Goal: Task Accomplishment & Management: Manage account settings

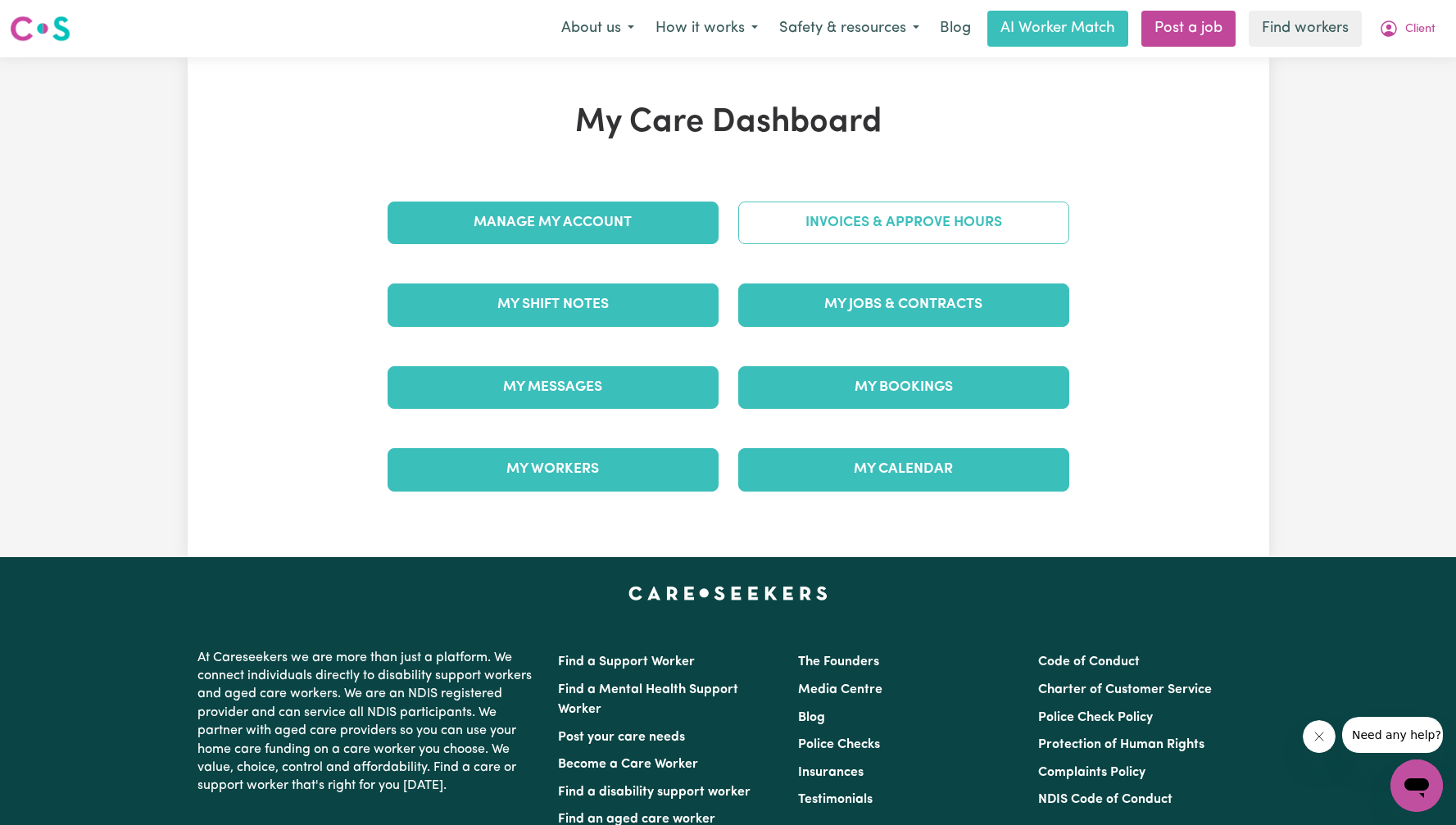
click at [959, 228] on link "Invoices & Approve Hours" at bounding box center [903, 222] width 331 height 42
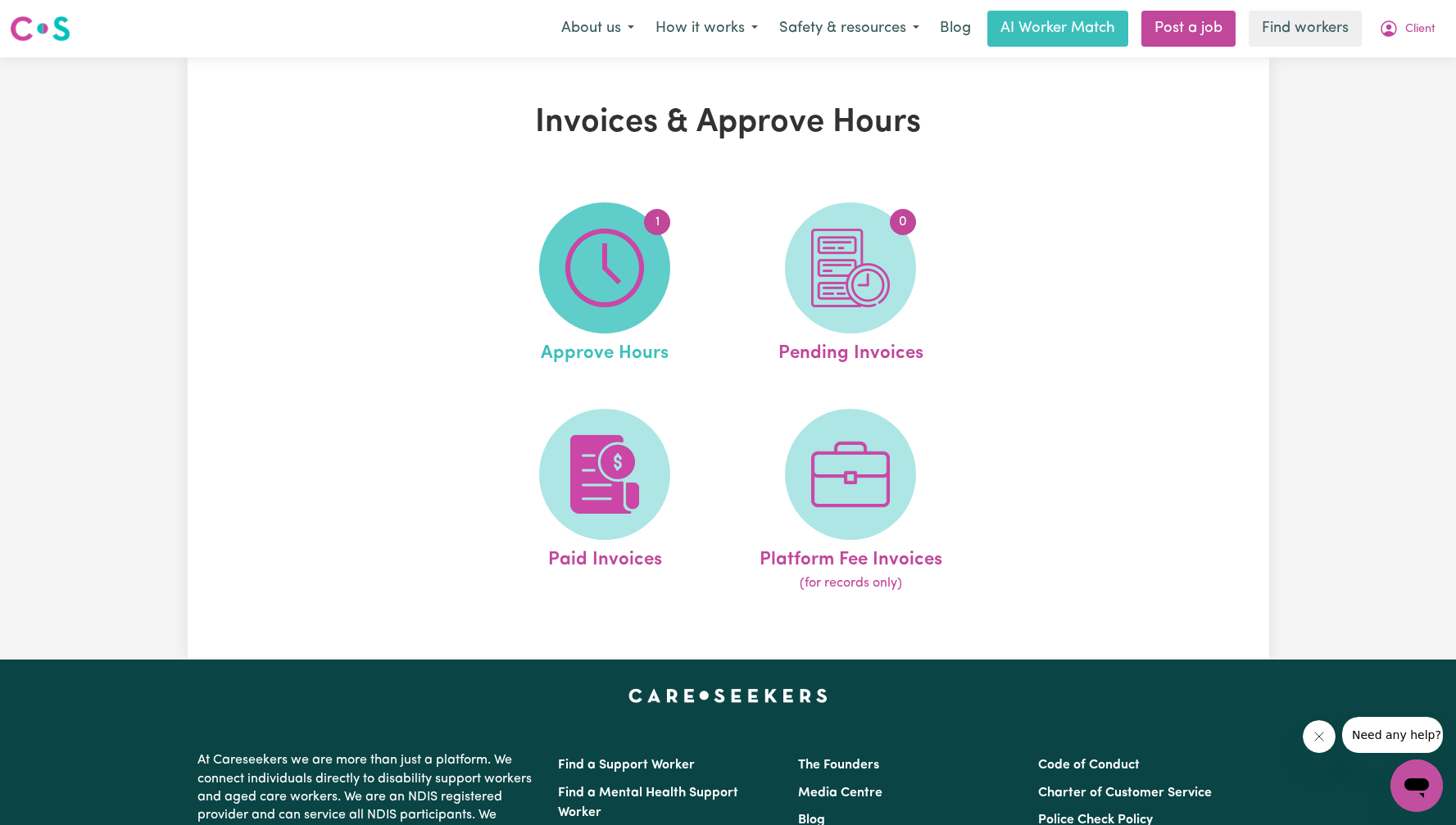
click at [627, 264] on img at bounding box center [604, 267] width 78 height 78
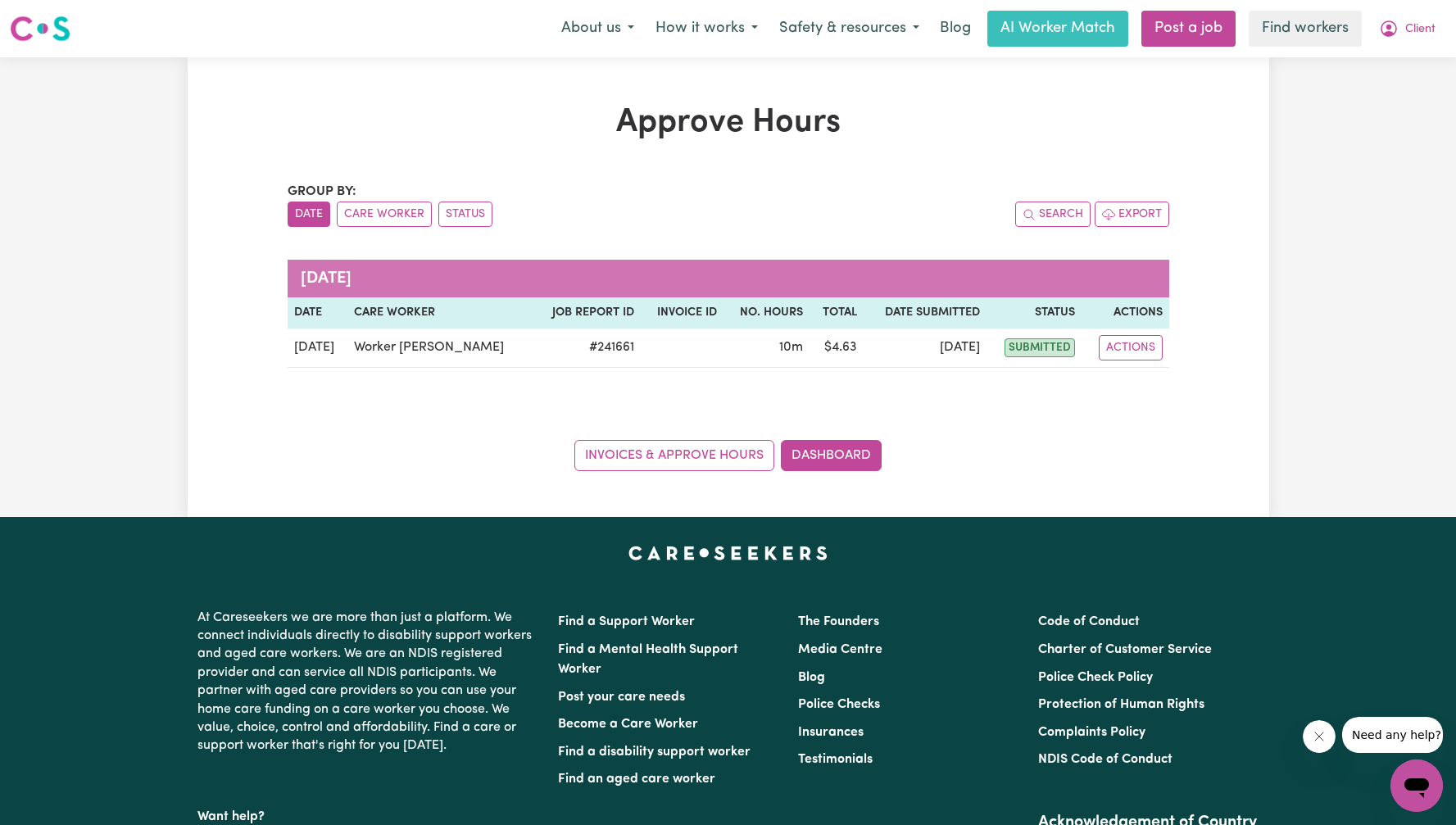
click at [1308, 745] on button "Close message from company" at bounding box center [1317, 735] width 33 height 33
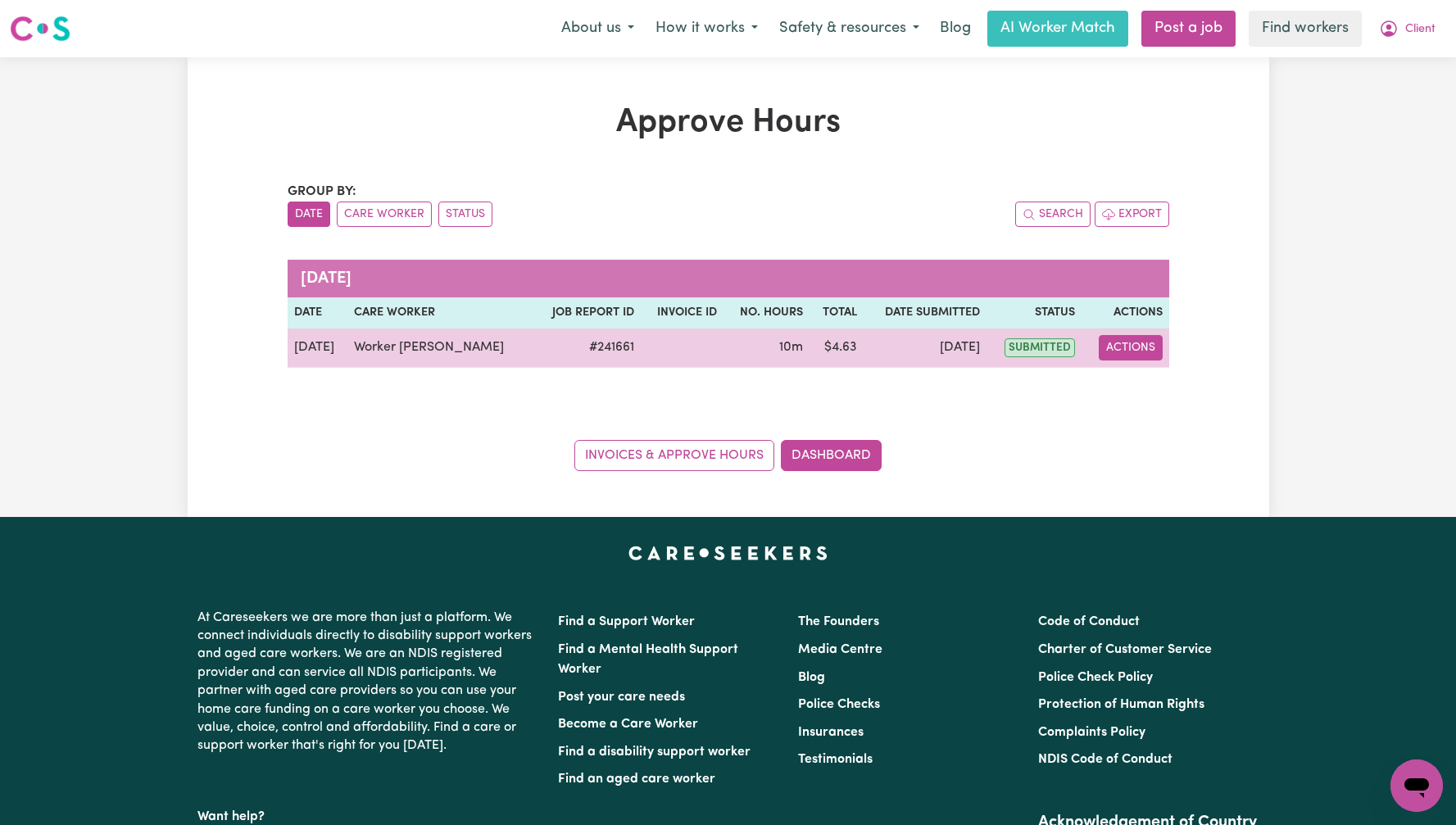
click at [1116, 355] on button "Actions" at bounding box center [1130, 347] width 64 height 25
drag, startPoint x: 1116, startPoint y: 356, endPoint x: 1119, endPoint y: 392, distance: 36.1
click at [1119, 392] on icon "View job report 241661" at bounding box center [1126, 386] width 13 height 13
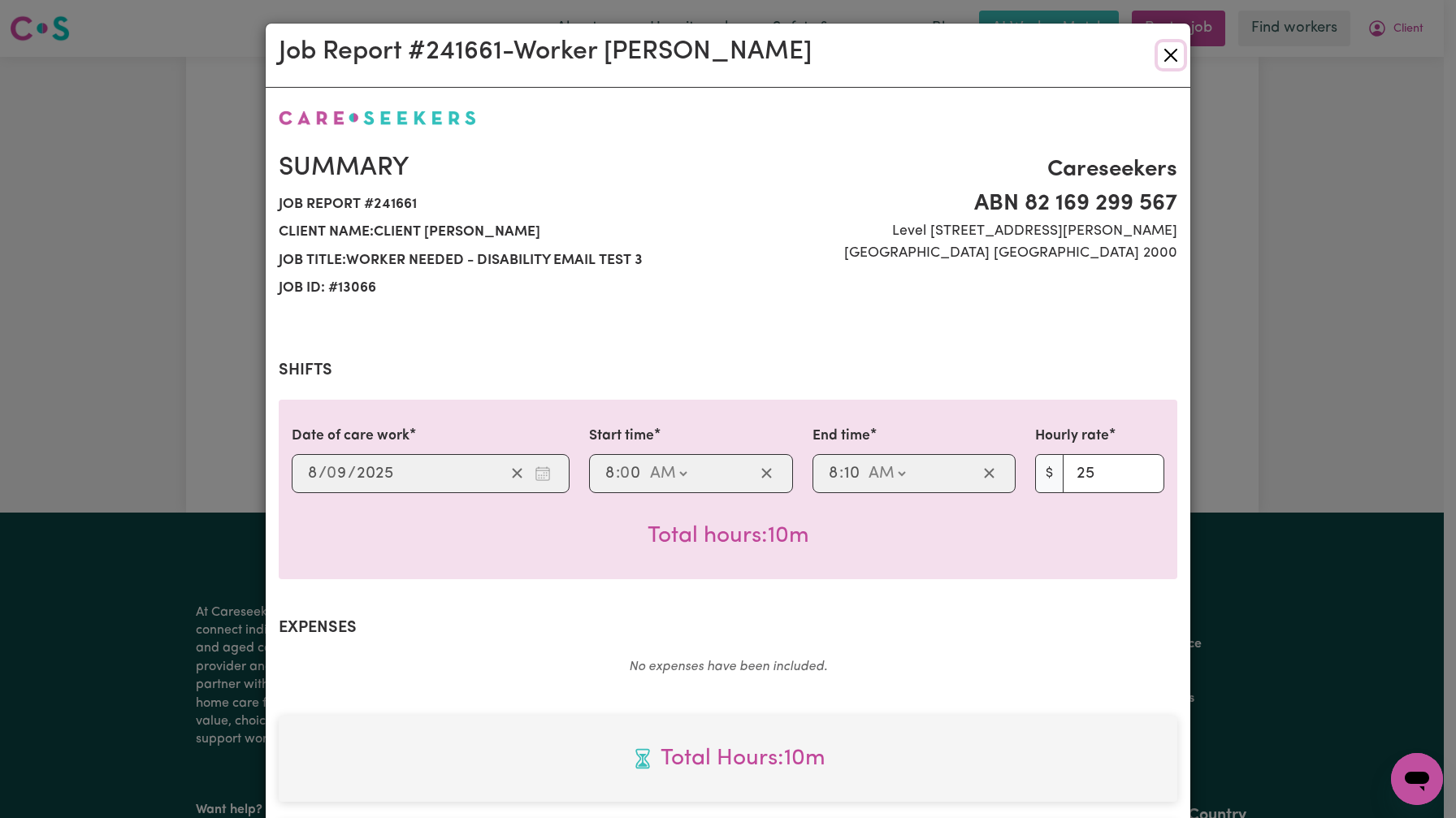
click at [1171, 54] on button "Close" at bounding box center [1170, 55] width 26 height 26
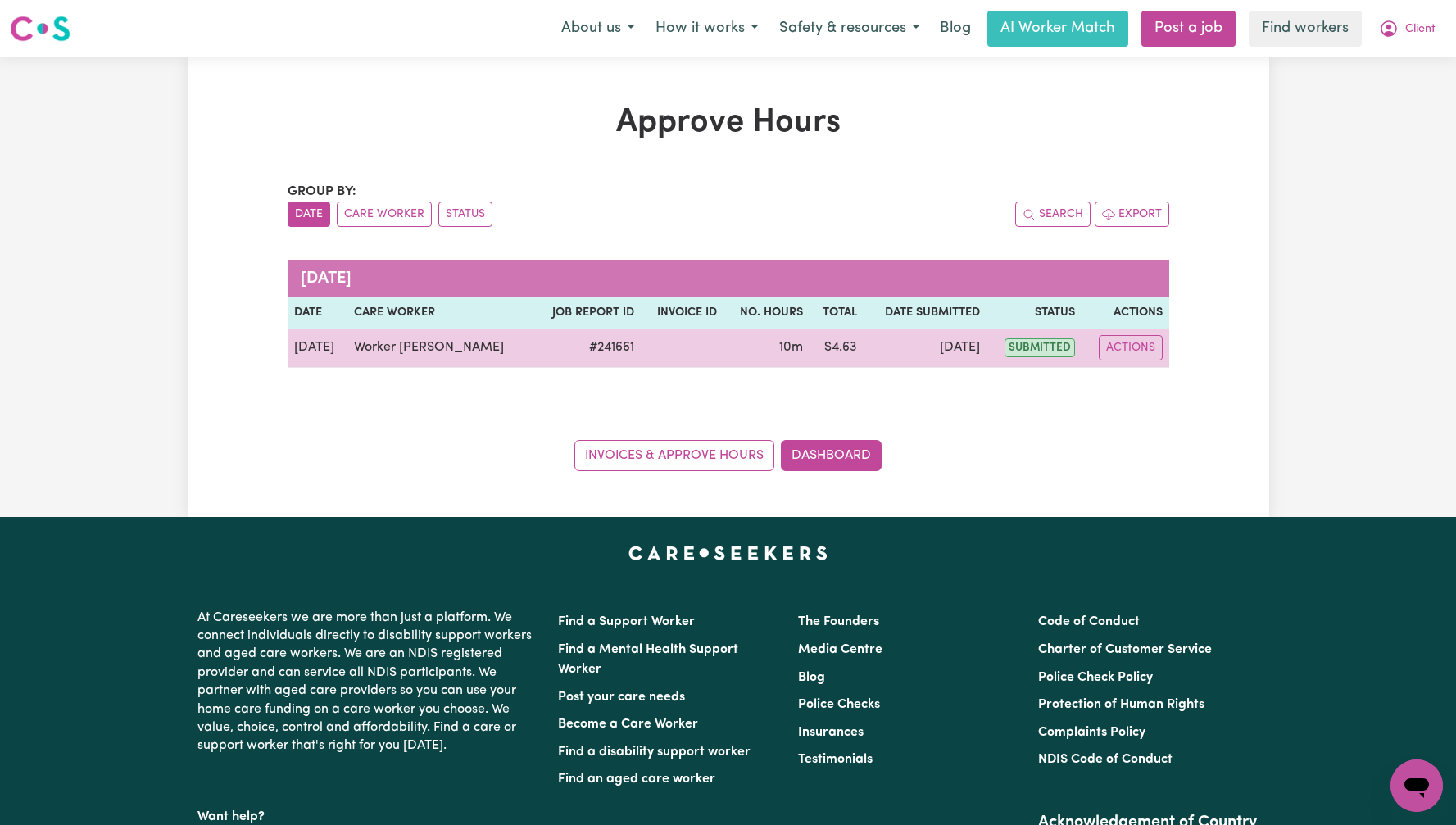
click at [568, 348] on td "# 241661" at bounding box center [586, 348] width 108 height 40
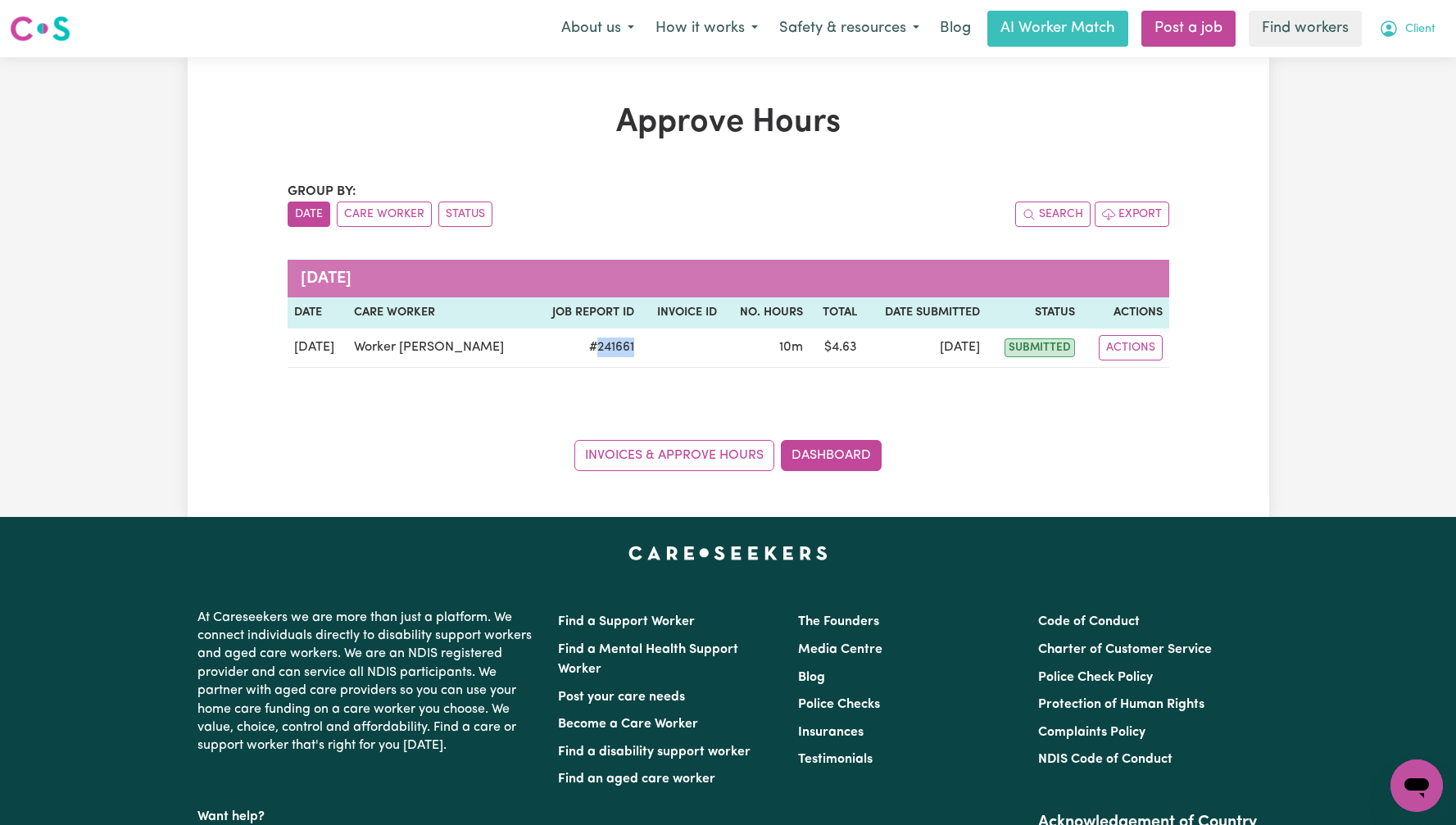
click at [1402, 34] on button "Client" at bounding box center [1407, 28] width 78 height 34
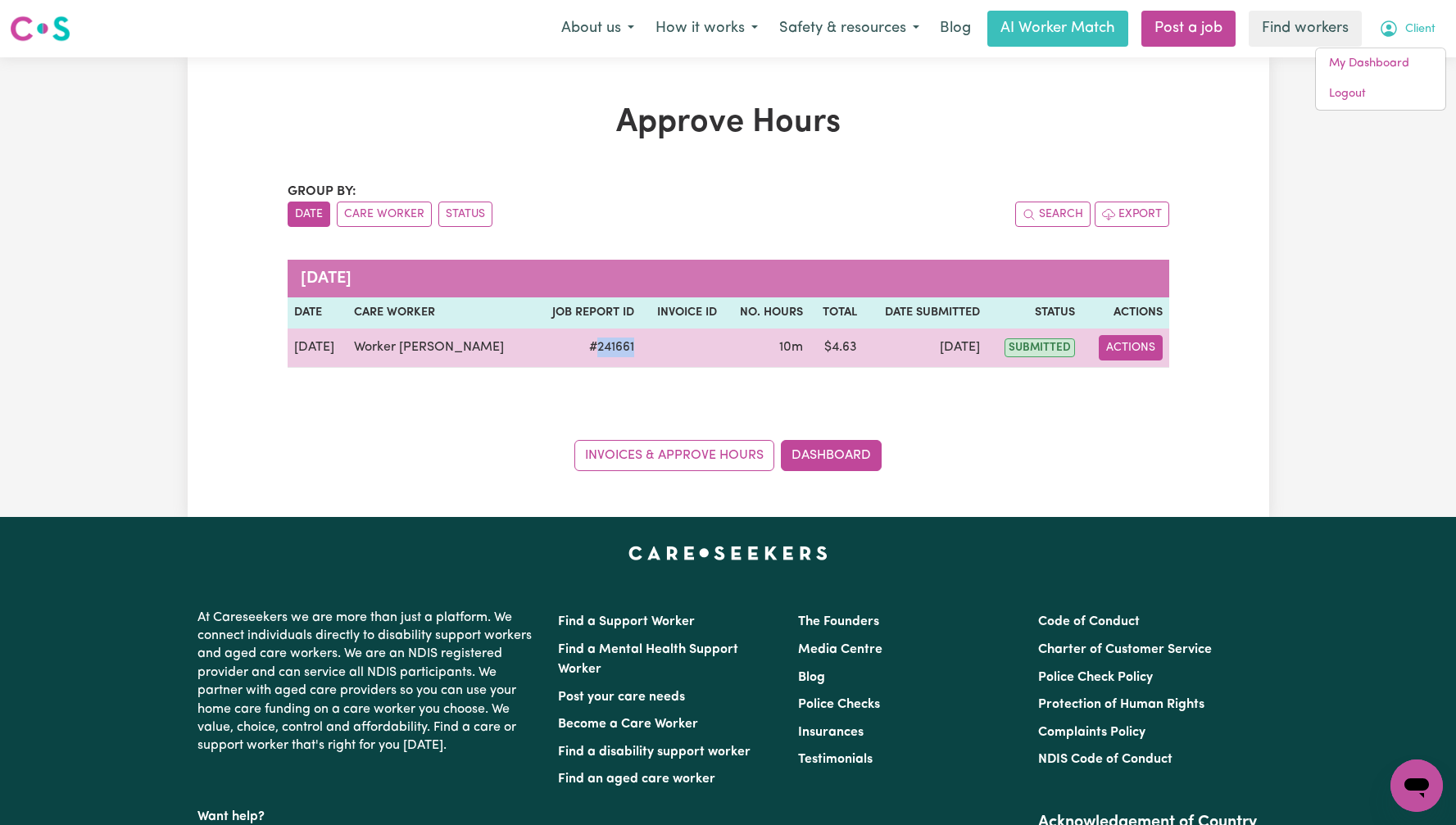
drag, startPoint x: 1123, startPoint y: 343, endPoint x: 1139, endPoint y: 347, distance: 16.5
click at [1123, 343] on button "Actions" at bounding box center [1130, 347] width 64 height 25
click at [1151, 380] on link "View Job Report" at bounding box center [1176, 385] width 140 height 33
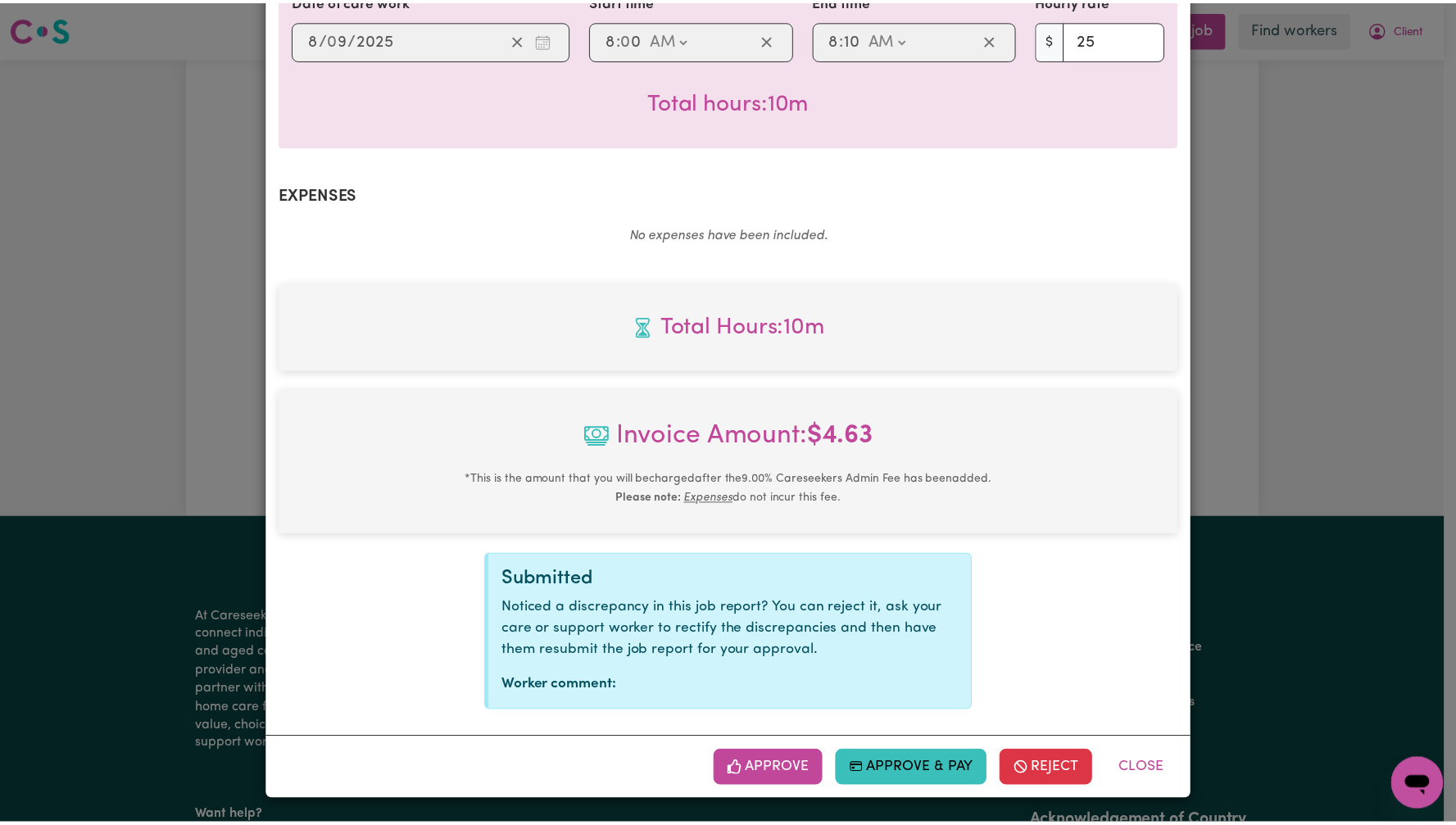
scroll to position [6, 0]
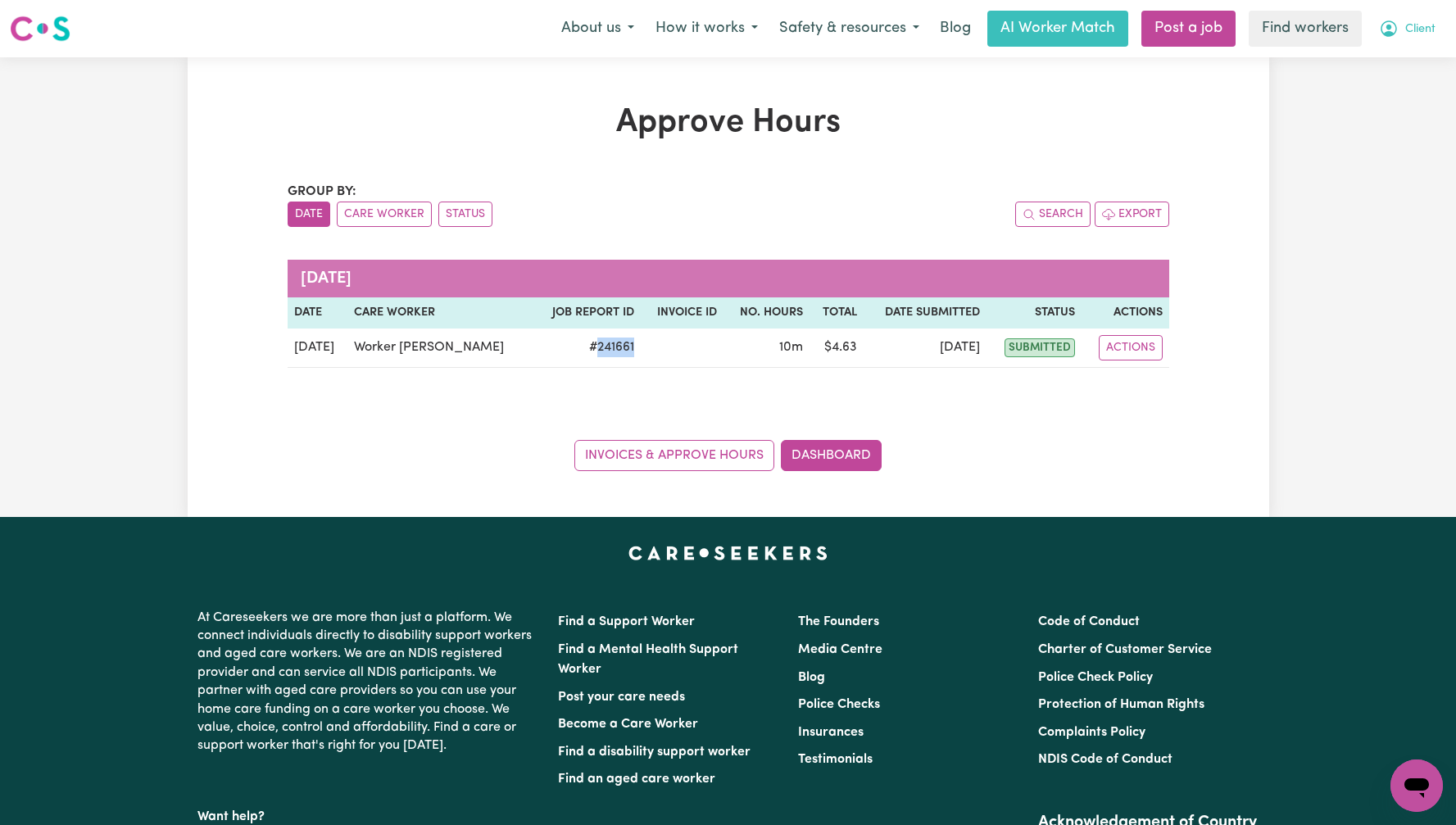
click at [1399, 32] on button "Client" at bounding box center [1407, 28] width 78 height 34
click at [1397, 61] on link "My Dashboard" at bounding box center [1380, 63] width 129 height 31
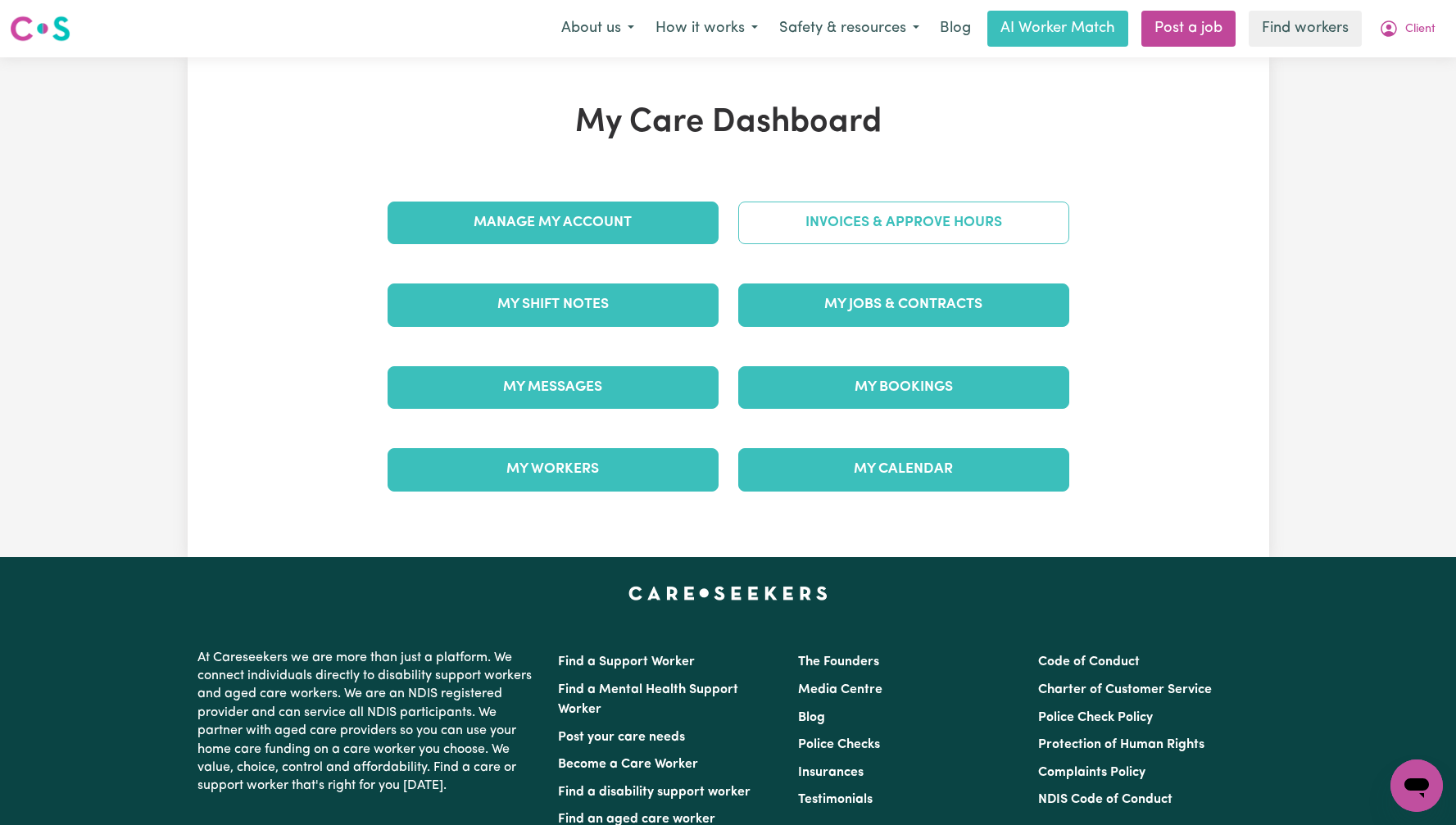
click at [966, 213] on link "Invoices & Approve Hours" at bounding box center [903, 222] width 331 height 42
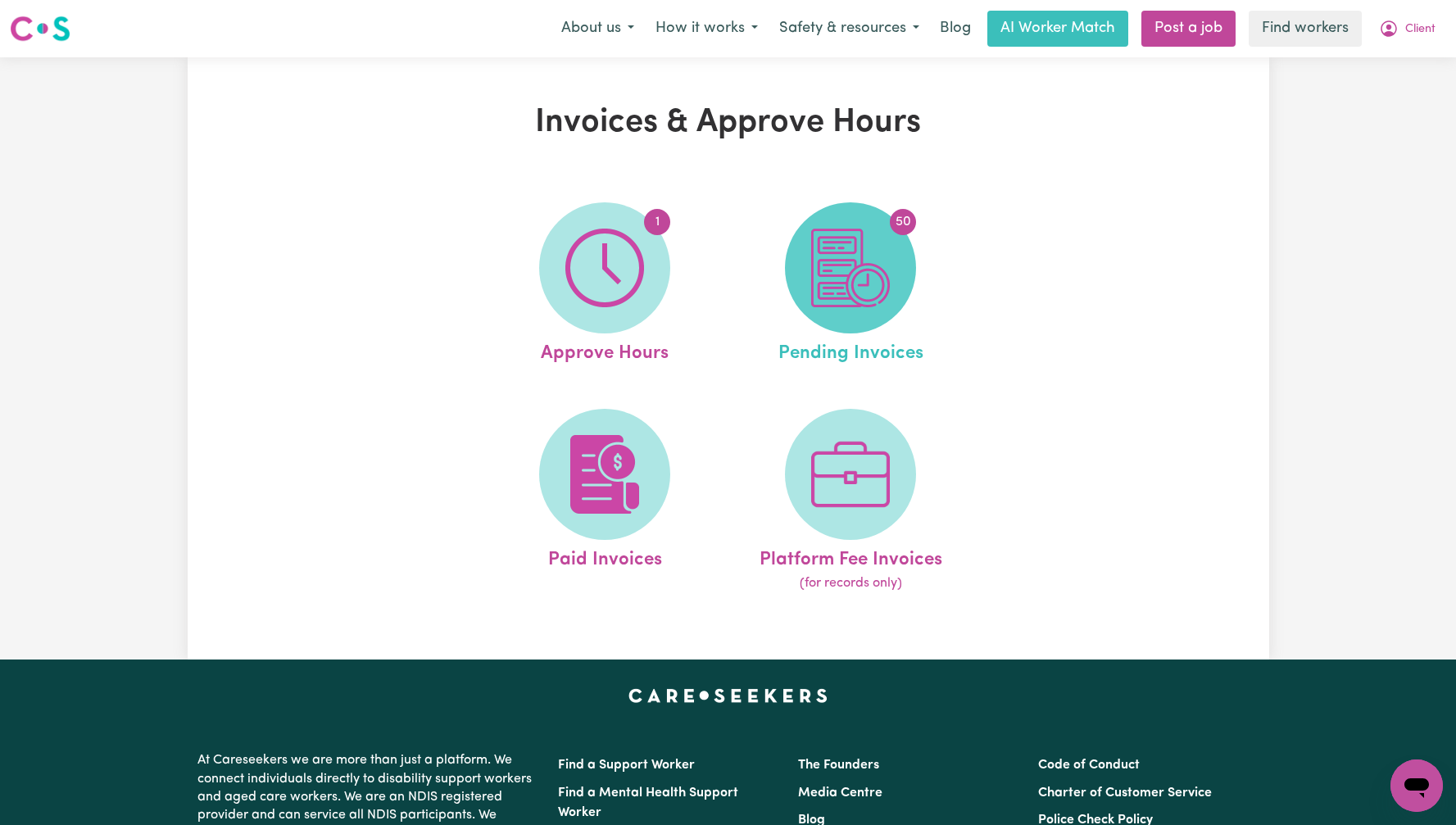
click at [845, 271] on img at bounding box center [850, 267] width 78 height 78
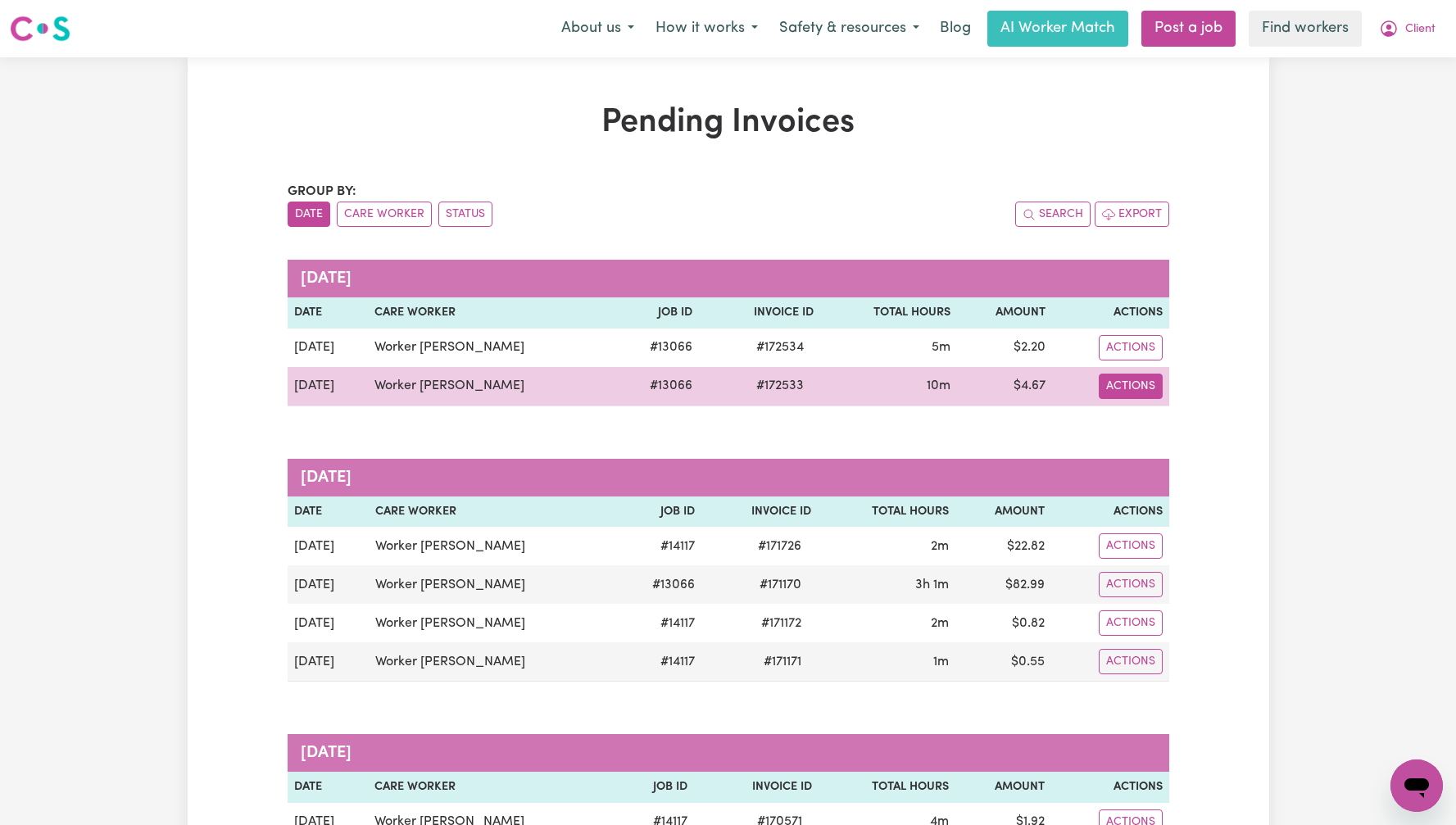
click at [1145, 392] on button "Actions" at bounding box center [1130, 386] width 64 height 25
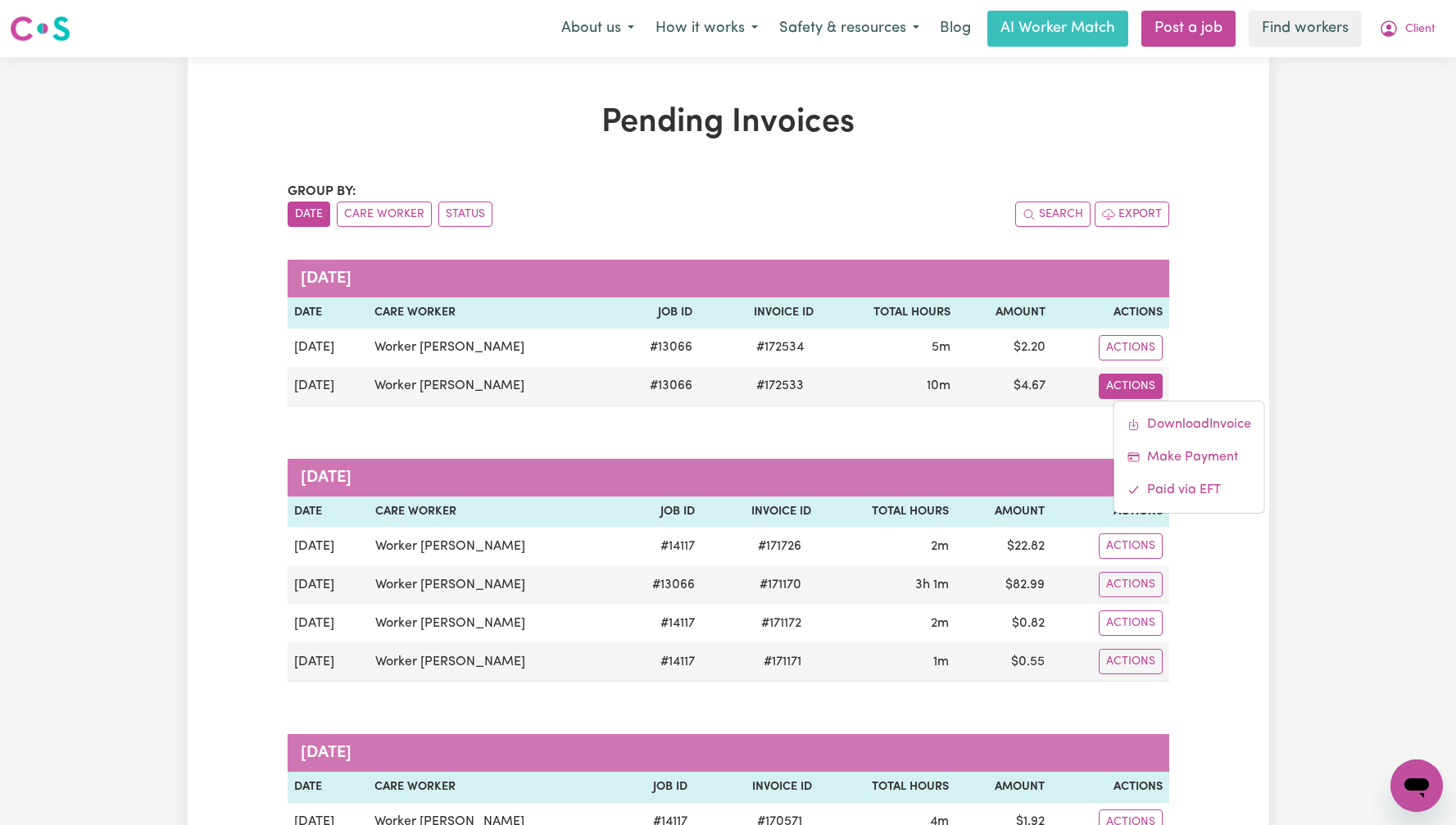
click at [1430, 28] on button "Client" at bounding box center [1407, 28] width 78 height 34
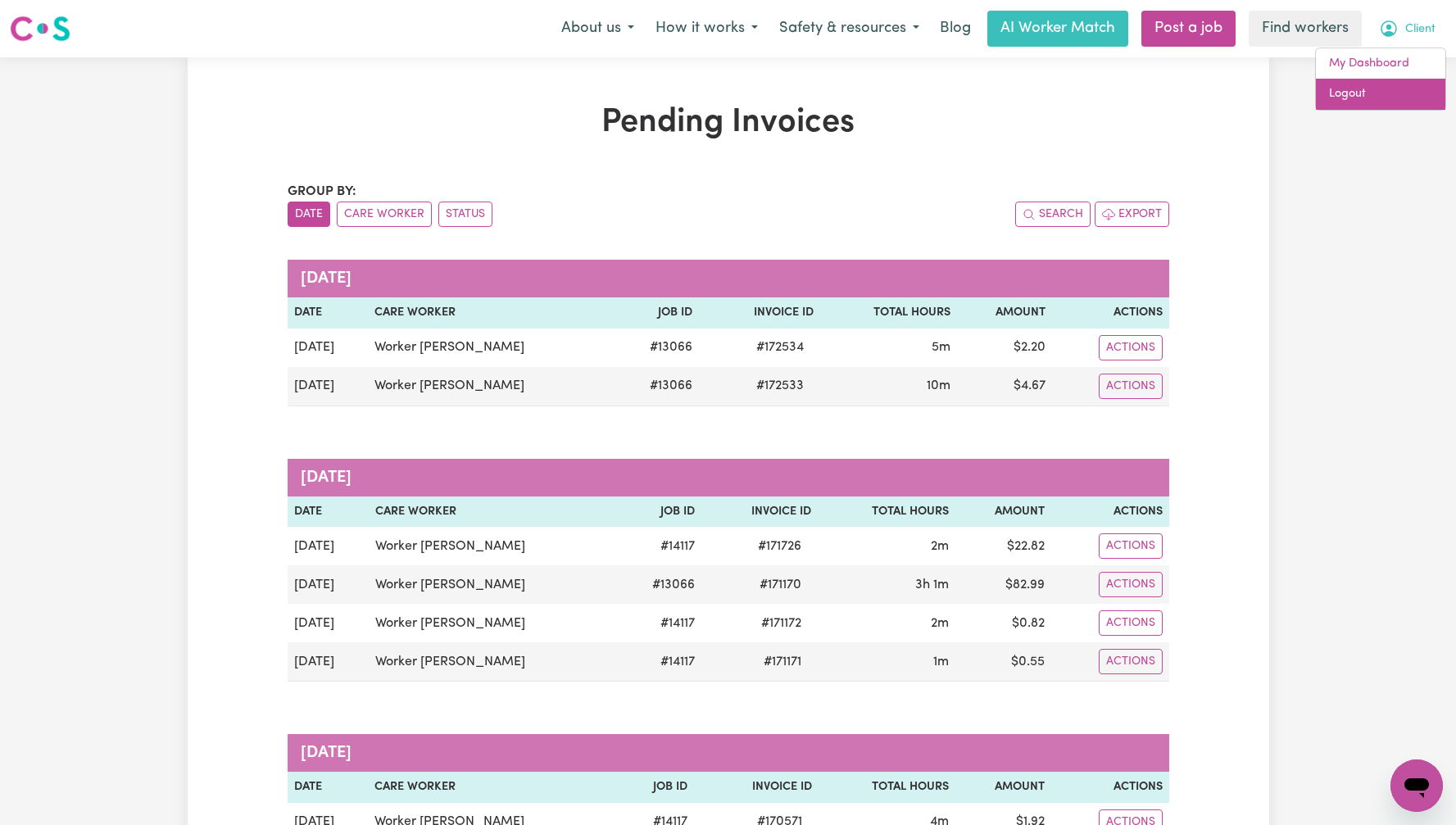
click at [1393, 94] on link "Logout" at bounding box center [1380, 93] width 129 height 31
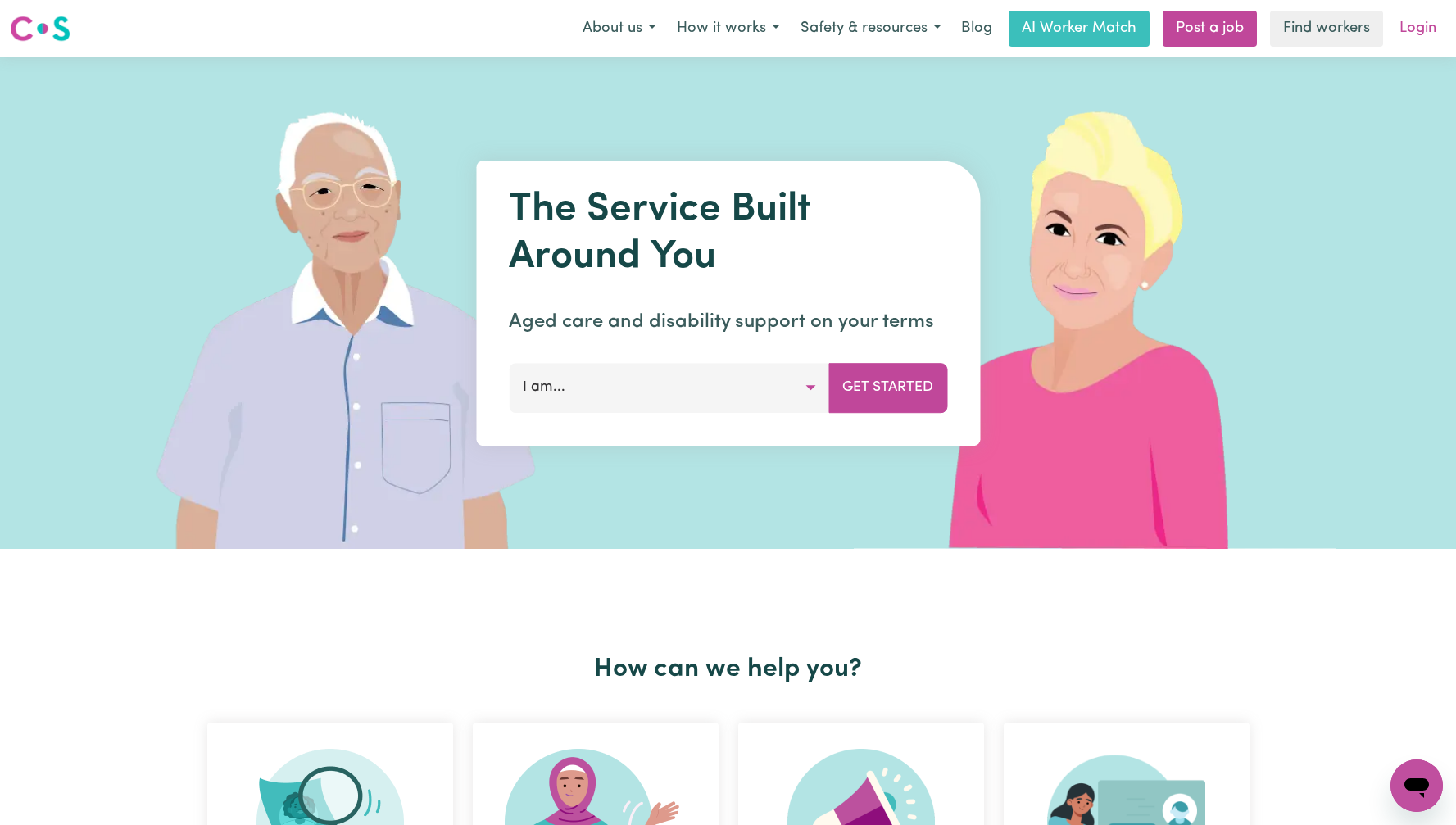
click at [1403, 43] on link "Login" at bounding box center [1417, 28] width 56 height 36
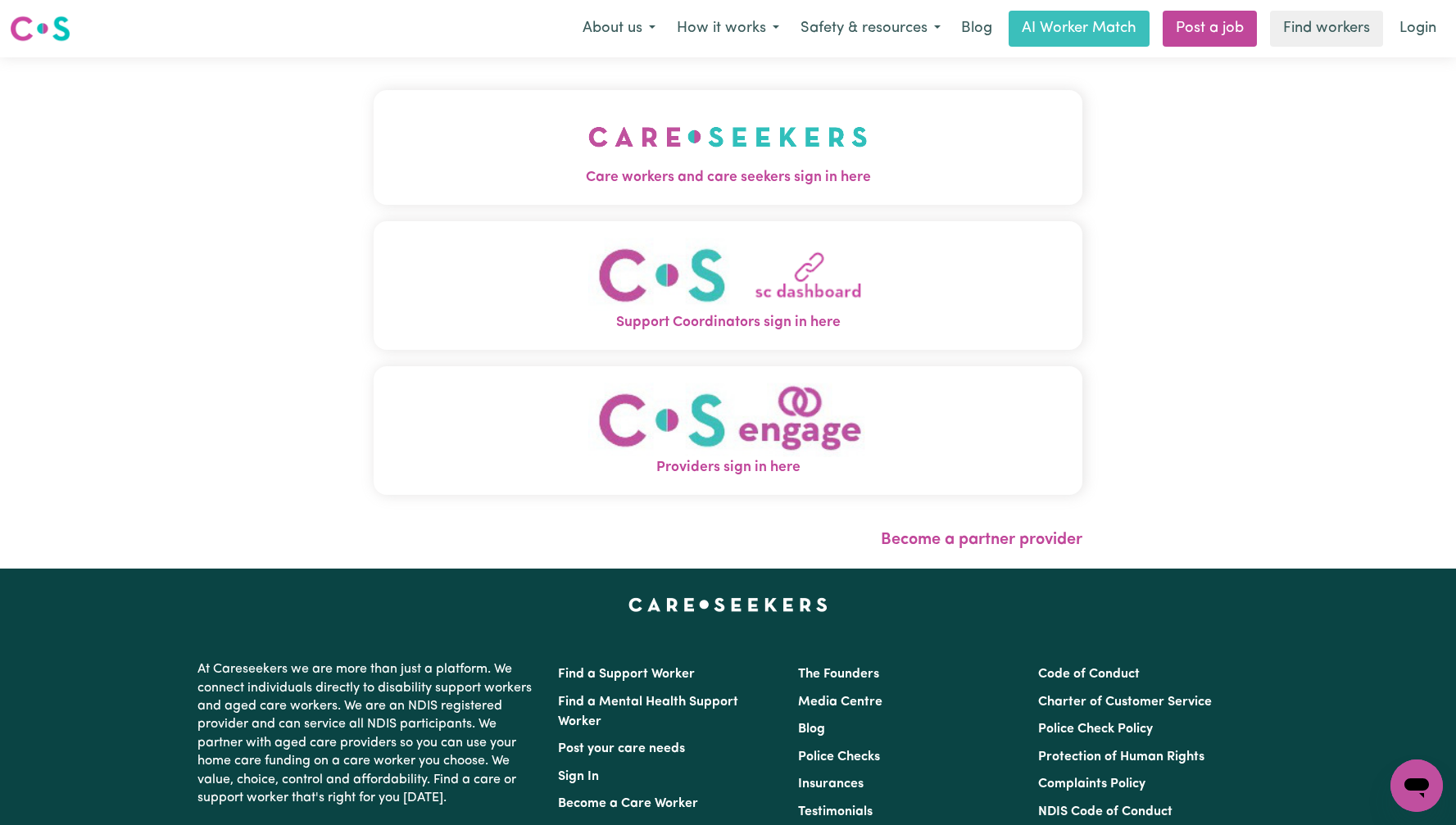
click at [515, 106] on button "Care workers and care seekers sign in here" at bounding box center [728, 148] width 708 height 115
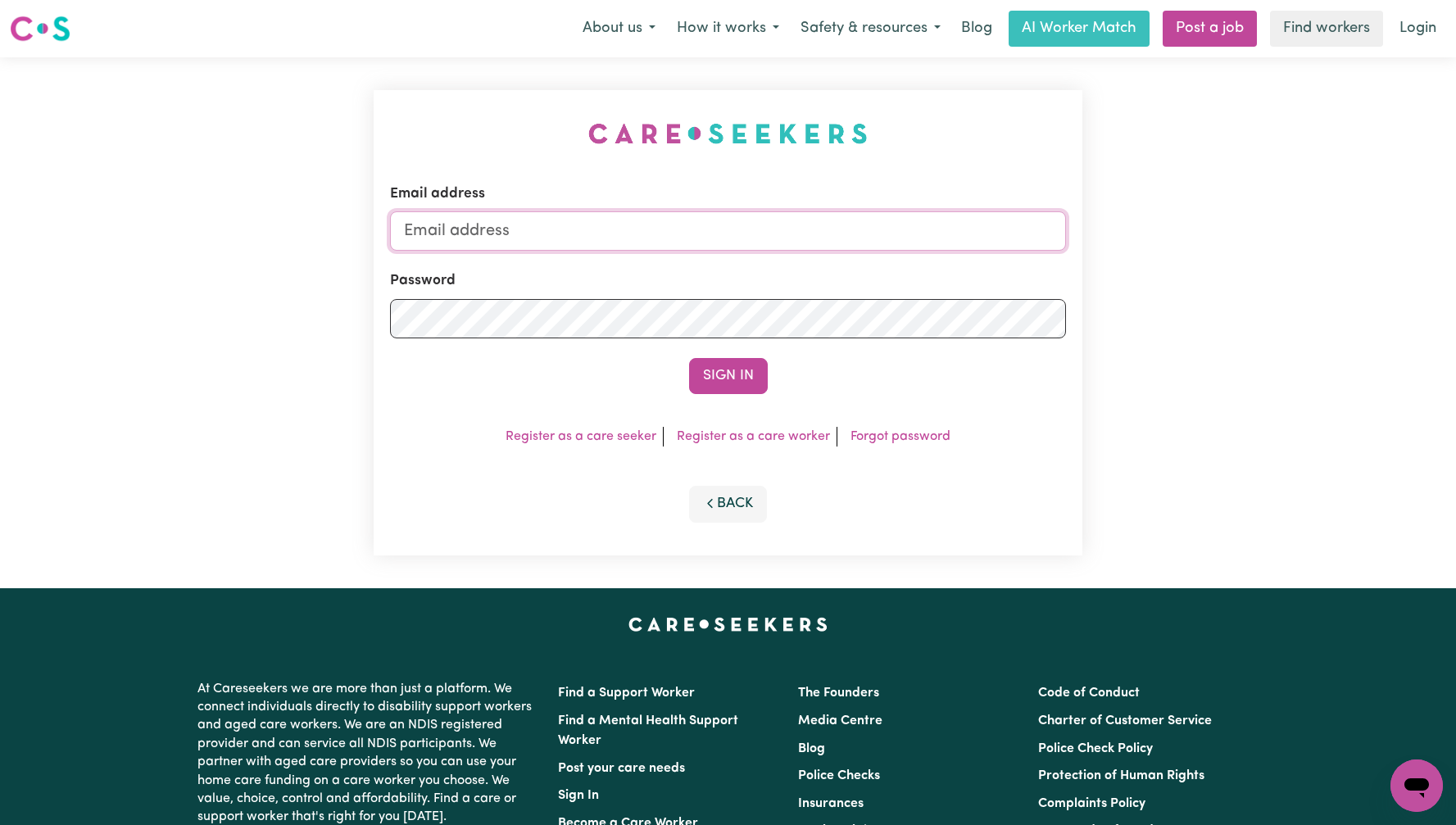
click at [761, 237] on input "Email address" at bounding box center [728, 231] width 676 height 40
type input "[EMAIL_ADDRESS][DOMAIN_NAME]"
click at [675, 346] on form "Email address [EMAIL_ADDRESS][DOMAIN_NAME] Password Sign In" at bounding box center [728, 289] width 676 height 211
click at [706, 379] on button "Sign In" at bounding box center [728, 375] width 78 height 36
